Goal: Task Accomplishment & Management: Use online tool/utility

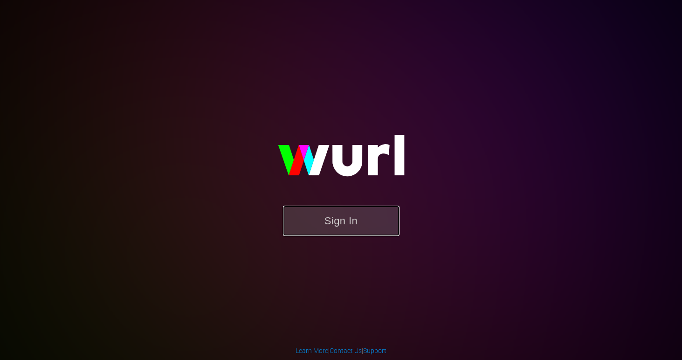
click at [334, 219] on button "Sign In" at bounding box center [341, 220] width 116 height 30
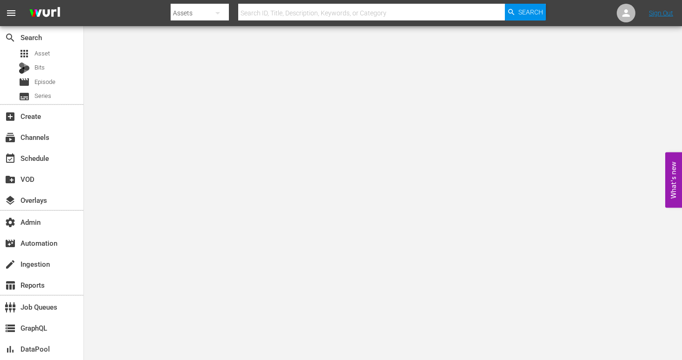
click at [216, 18] on icon "button" at bounding box center [217, 12] width 11 height 11
click at [205, 39] on div "Channels" at bounding box center [200, 39] width 37 height 15
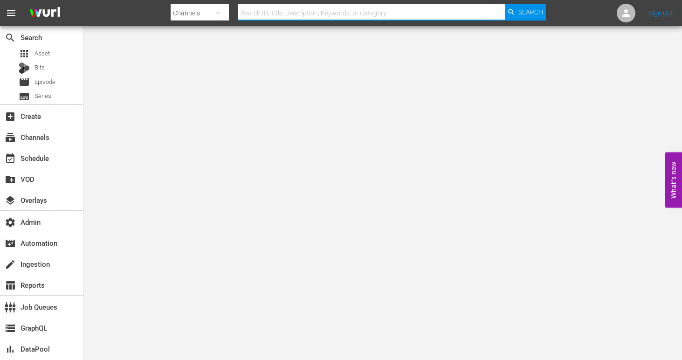
click at [266, 11] on input "text" at bounding box center [371, 13] width 266 height 22
type input "airvuz"
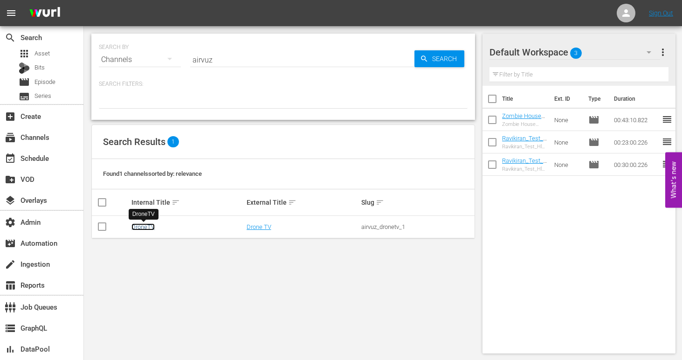
click at [140, 229] on link "DroneTV" at bounding box center [142, 226] width 23 height 7
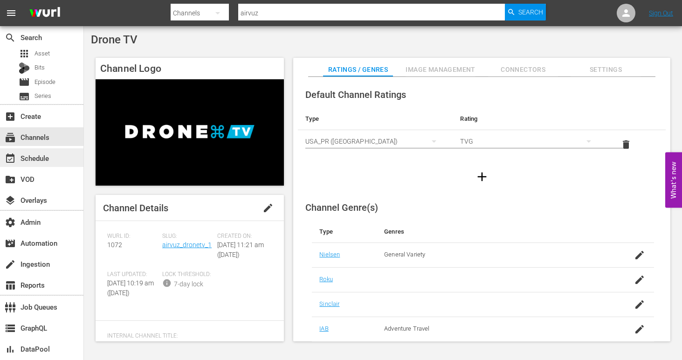
click at [50, 151] on div "event_available Schedule" at bounding box center [41, 157] width 83 height 19
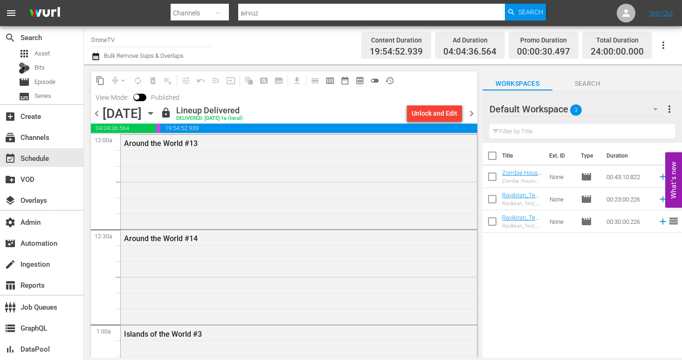
click at [152, 113] on icon "button" at bounding box center [150, 113] width 4 height 2
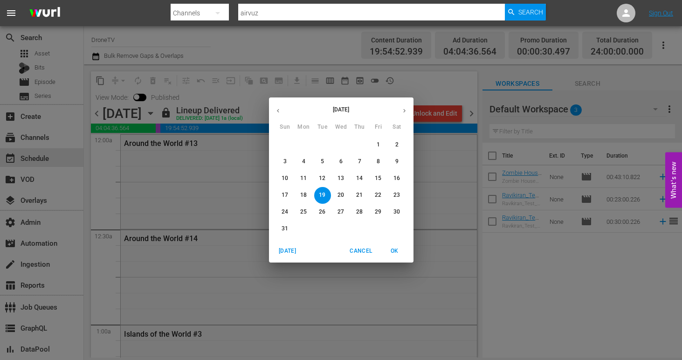
click at [359, 195] on p "21" at bounding box center [359, 195] width 7 height 8
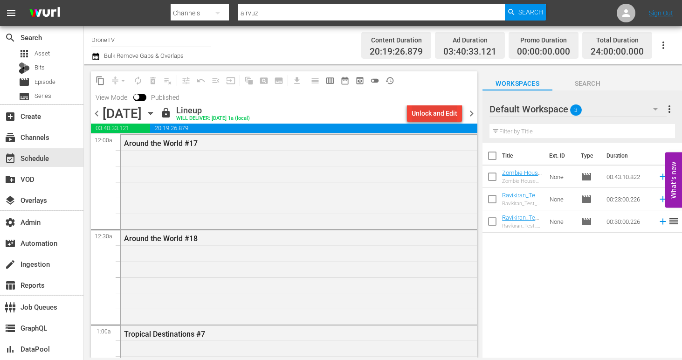
click at [436, 114] on div "Unlock and Edit" at bounding box center [434, 113] width 46 height 17
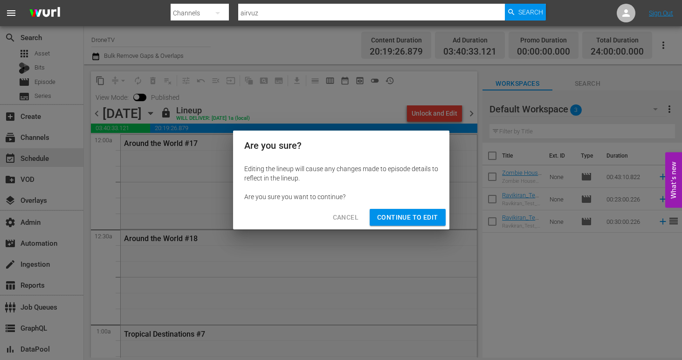
click at [419, 216] on span "Continue to Edit" at bounding box center [407, 218] width 61 height 12
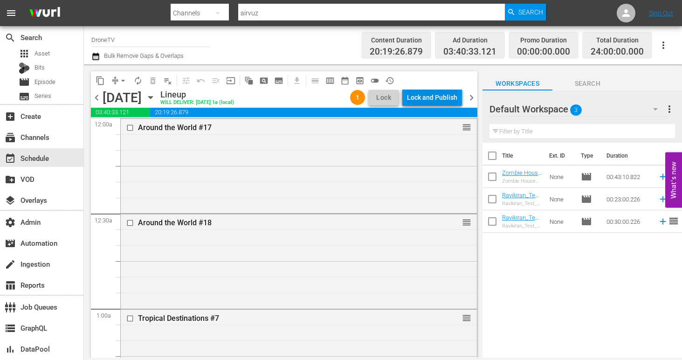
click at [442, 96] on div "Lock and Publish" at bounding box center [432, 97] width 50 height 17
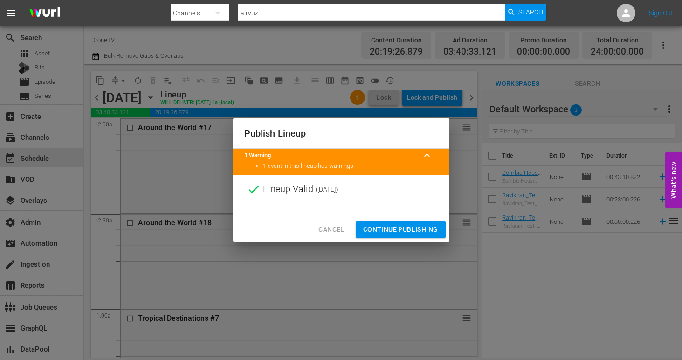
click at [375, 232] on span "Continue Publishing" at bounding box center [400, 230] width 75 height 12
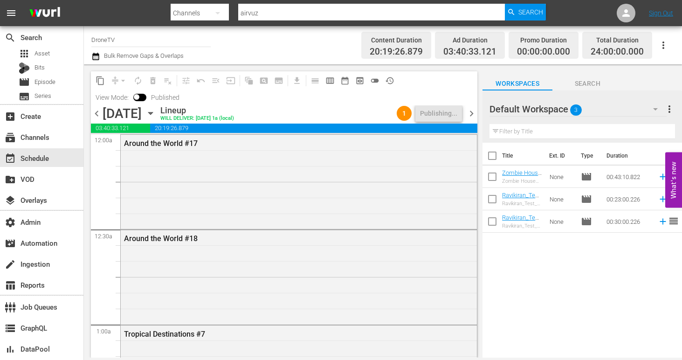
click at [156, 114] on icon "button" at bounding box center [150, 113] width 10 height 10
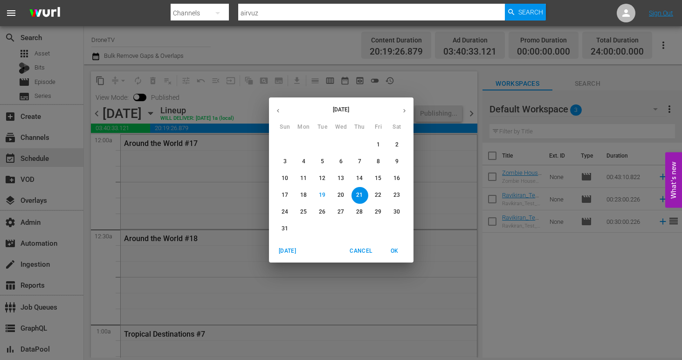
click at [375, 192] on p "22" at bounding box center [378, 195] width 7 height 8
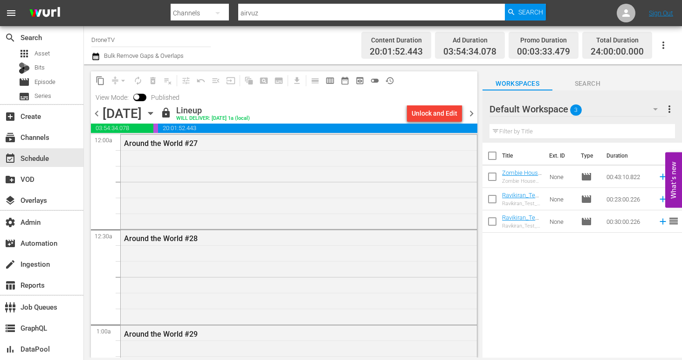
click at [442, 109] on div "Unlock and Edit" at bounding box center [434, 113] width 46 height 17
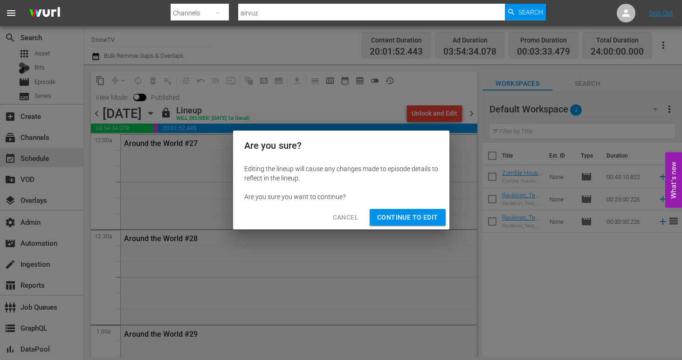
click at [428, 215] on span "Continue to Edit" at bounding box center [407, 218] width 61 height 12
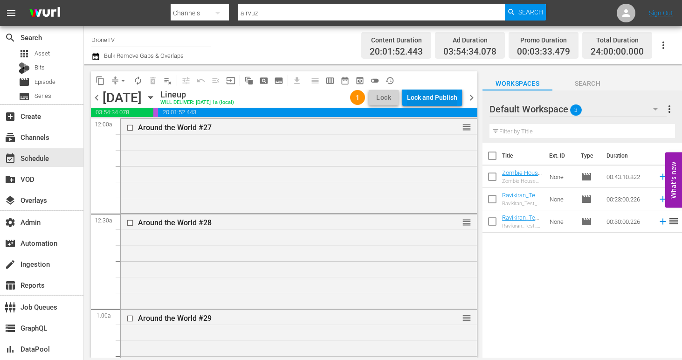
click at [437, 96] on div "Lock and Publish" at bounding box center [432, 97] width 50 height 17
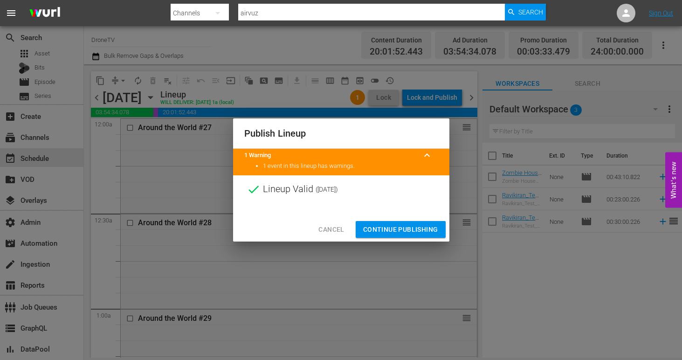
click at [408, 228] on span "Continue Publishing" at bounding box center [400, 230] width 75 height 12
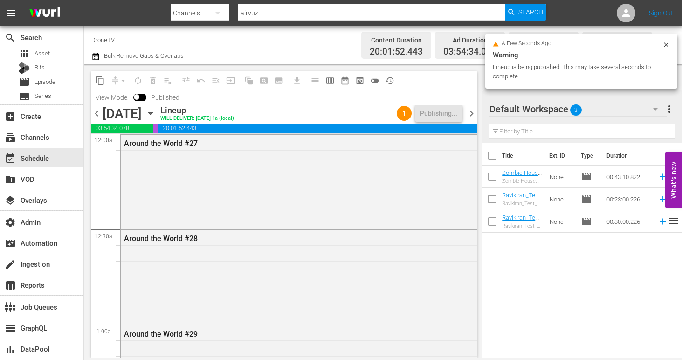
click at [156, 112] on icon "button" at bounding box center [150, 113] width 10 height 10
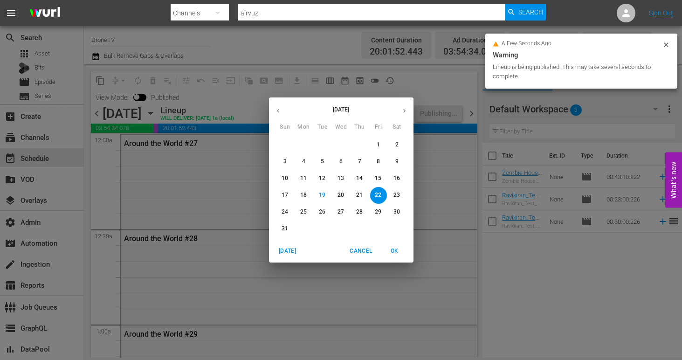
click at [395, 195] on p "23" at bounding box center [396, 195] width 7 height 8
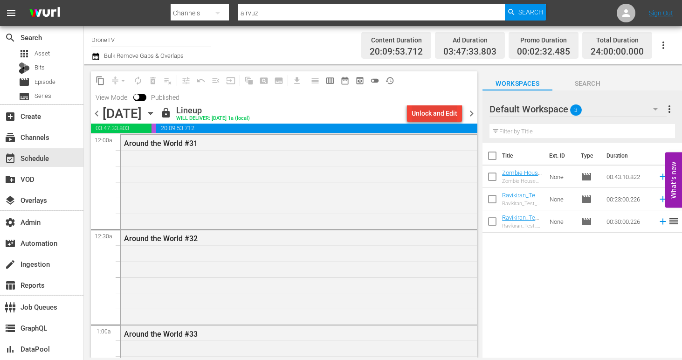
click at [444, 116] on div "Unlock and Edit" at bounding box center [434, 113] width 46 height 17
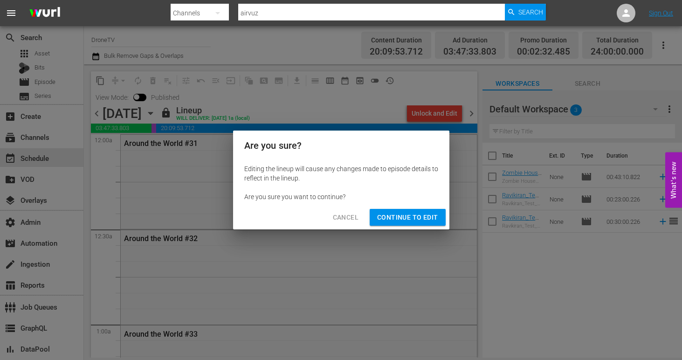
click at [416, 218] on span "Continue to Edit" at bounding box center [407, 218] width 61 height 12
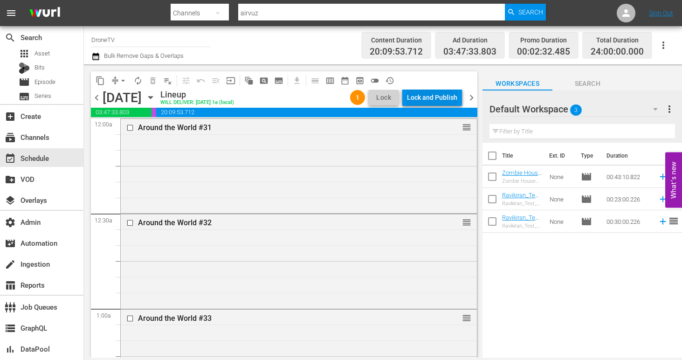
click at [446, 95] on div "Lock and Publish" at bounding box center [432, 97] width 50 height 17
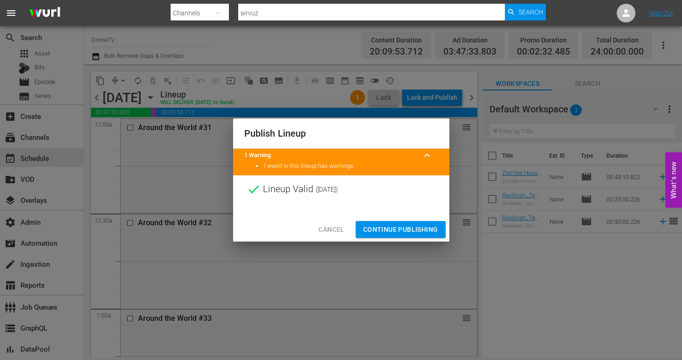
click at [413, 216] on div at bounding box center [341, 210] width 216 height 14
click at [404, 232] on span "Continue Publishing" at bounding box center [400, 230] width 75 height 12
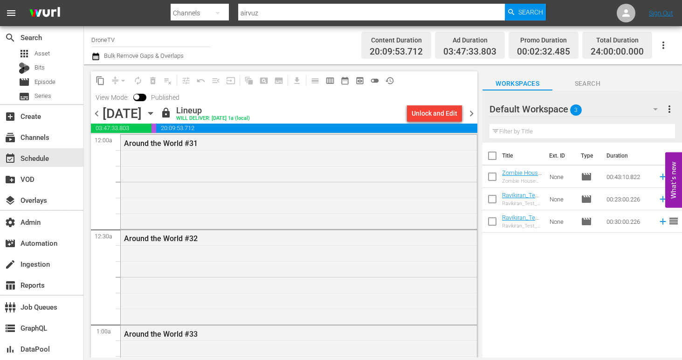
click at [153, 40] on input "DroneTV" at bounding box center [150, 39] width 119 height 22
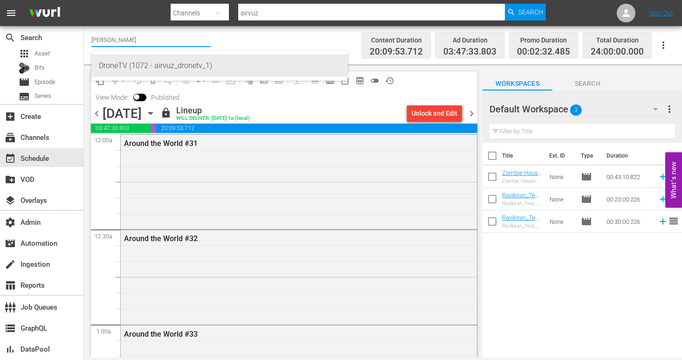
click at [183, 65] on div "DroneTV (1072 - airvuz_dronetv_1)" at bounding box center [219, 66] width 241 height 22
type input "DroneTV (1072 - airvuz_dronetv_1)"
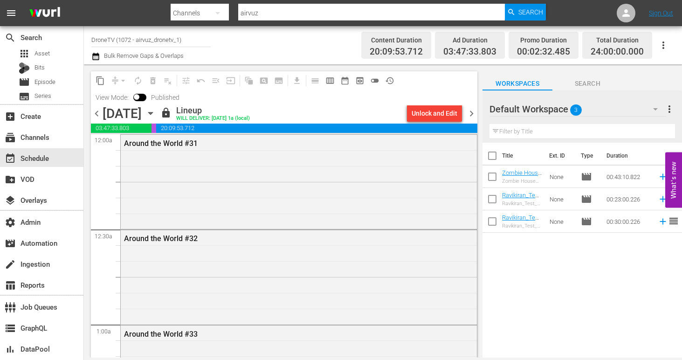
click at [158, 40] on input "DroneTV (1072 - airvuz_dronetv_1)" at bounding box center [150, 39] width 119 height 22
